Goal: Navigation & Orientation: Find specific page/section

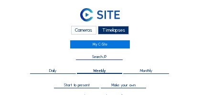
click at [99, 70] on span "Weekly" at bounding box center [99, 70] width 13 height 4
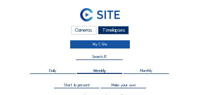
click at [100, 44] on link "My C-Site" at bounding box center [100, 44] width 60 height 9
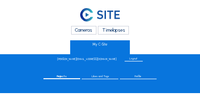
click at [149, 32] on div "Cameras Timelapses" at bounding box center [100, 30] width 150 height 8
click at [33, 25] on div "Cameras Timelapses My C-Site" at bounding box center [100, 26] width 150 height 44
click at [104, 78] on div "Likes and Tags" at bounding box center [100, 77] width 37 height 4
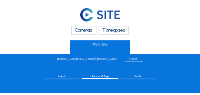
click at [75, 78] on div "Projects" at bounding box center [62, 77] width 37 height 4
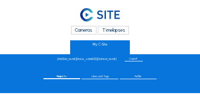
click at [125, 60] on div "Logout" at bounding box center [134, 59] width 18 height 4
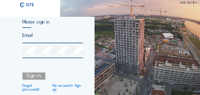
type input "[PERSON_NAME][EMAIL_ADDRESS][DOMAIN_NAME]"
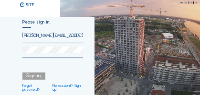
click at [35, 77] on div "Sign in." at bounding box center [33, 76] width 23 height 8
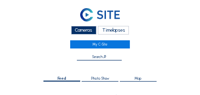
click at [101, 78] on span "Photo Show" at bounding box center [100, 78] width 18 height 4
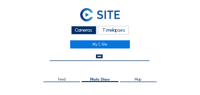
click at [138, 78] on span "Map" at bounding box center [138, 79] width 7 height 4
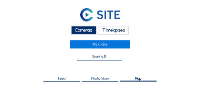
click at [138, 78] on span "Map" at bounding box center [138, 78] width 7 height 4
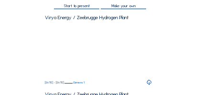
scroll to position [79, 0]
